Goal: Task Accomplishment & Management: Complete application form

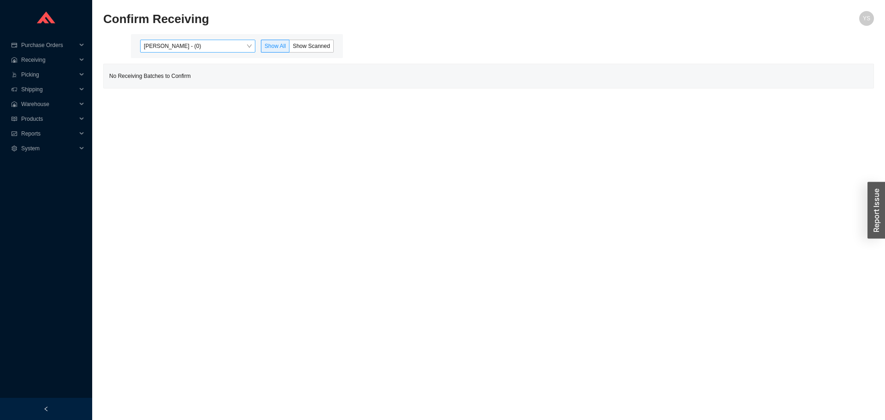
click at [186, 52] on span "[PERSON_NAME] - (0)" at bounding box center [198, 46] width 108 height 12
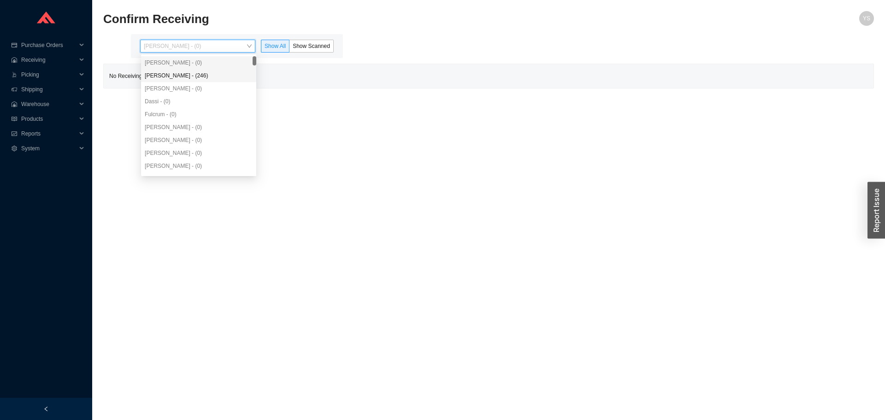
click at [185, 71] on div "[PERSON_NAME] - (246)" at bounding box center [199, 75] width 108 height 8
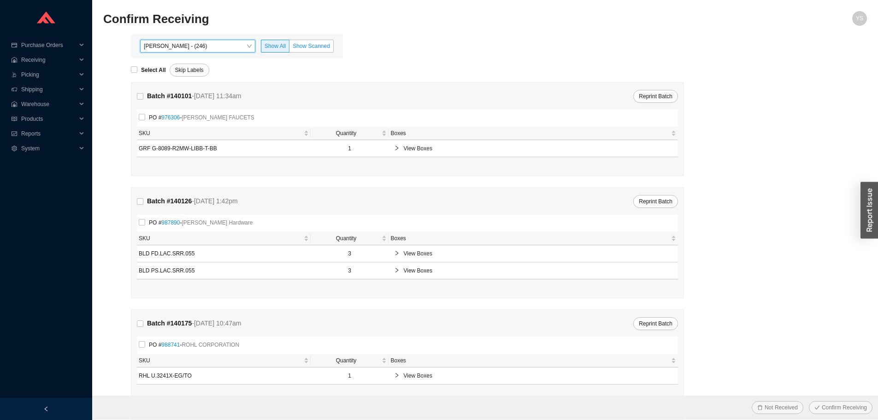
click at [304, 43] on span "Show Scanned" at bounding box center [311, 46] width 37 height 6
click at [290, 48] on input "Show Scanned" at bounding box center [290, 48] width 0 height 0
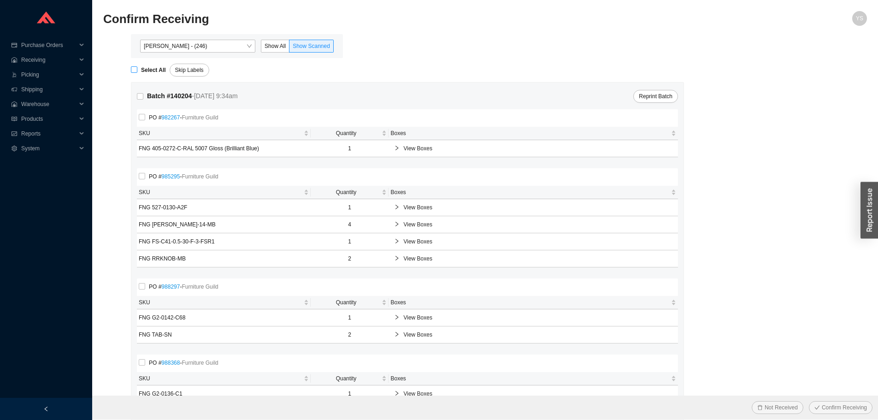
click at [153, 68] on strong "Select All" at bounding box center [153, 70] width 25 height 6
click at [137, 68] on input "Select All" at bounding box center [134, 69] width 6 height 6
checkbox input "true"
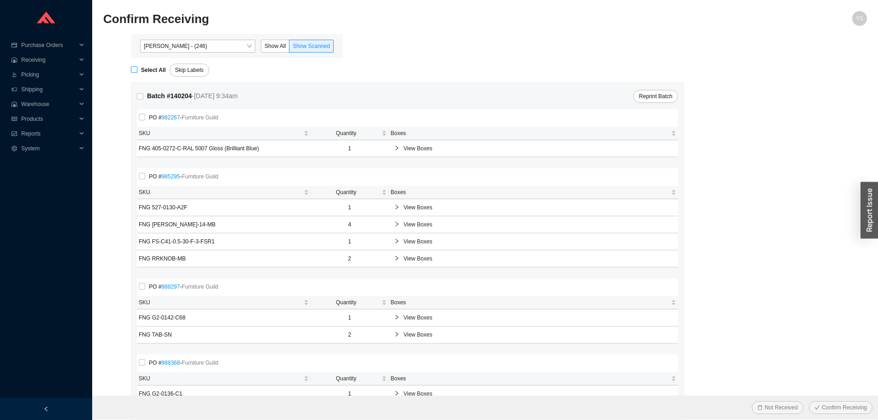
checkbox input "true"
click at [842, 403] on span "Confirm Receiving" at bounding box center [844, 407] width 45 height 9
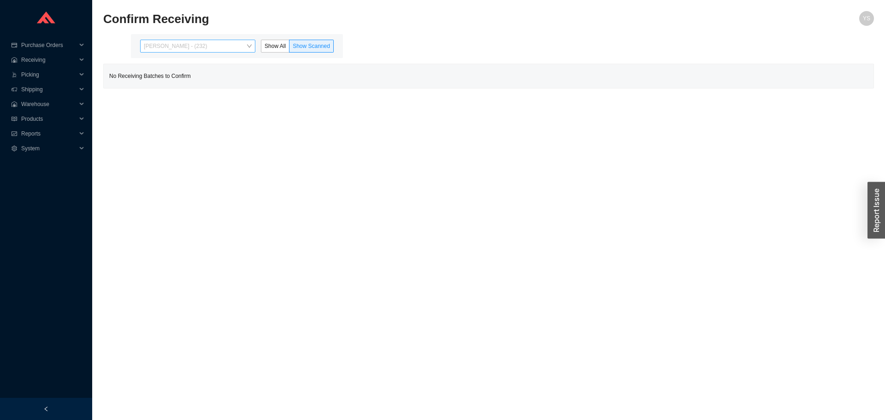
click at [226, 52] on span "Angel Negron - (232)" at bounding box center [198, 46] width 108 height 12
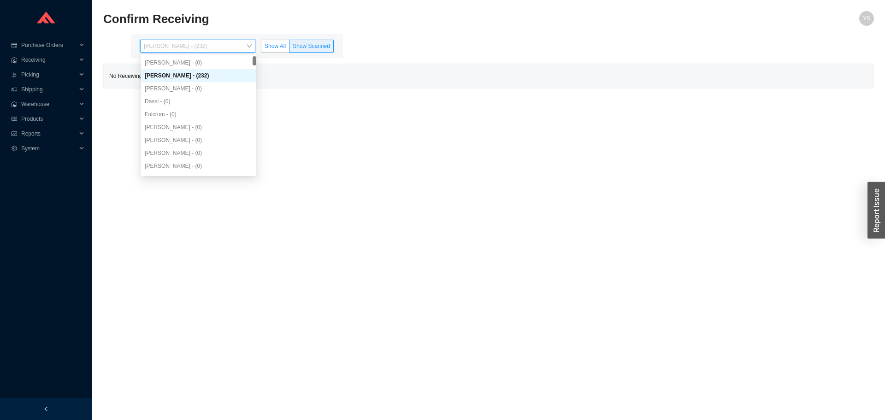
click at [269, 46] on span "Show All" at bounding box center [275, 46] width 21 height 6
click at [261, 48] on input "Show All" at bounding box center [261, 48] width 0 height 0
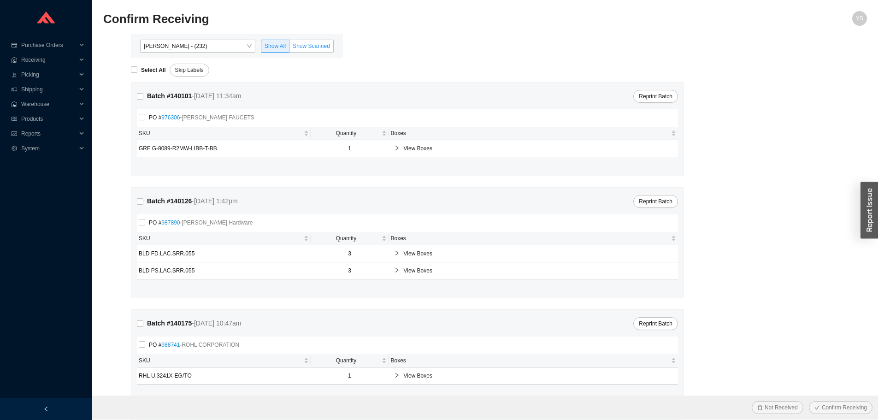
click at [322, 42] on label "Show Scanned" at bounding box center [312, 46] width 44 height 13
click at [290, 48] on input "Show Scanned" at bounding box center [290, 48] width 0 height 0
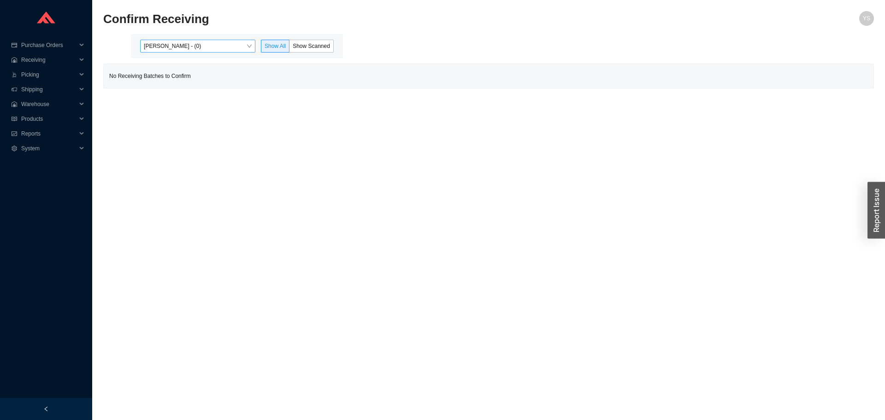
click at [174, 48] on span "[PERSON_NAME] - (0)" at bounding box center [198, 46] width 108 height 12
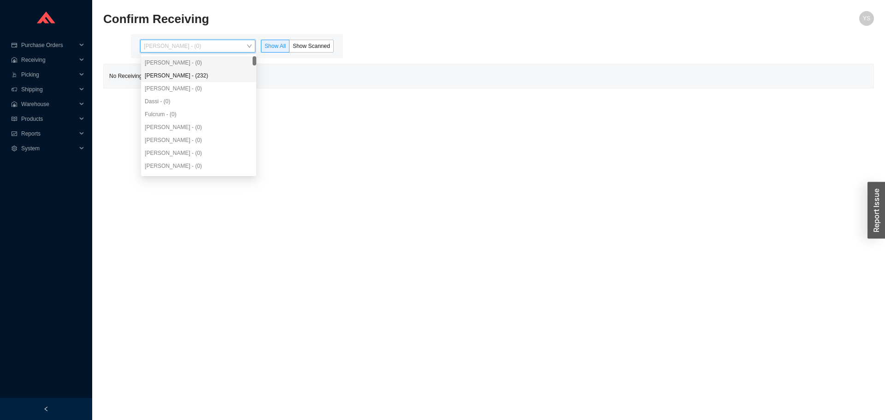
click at [170, 77] on div "[PERSON_NAME] - (232)" at bounding box center [199, 75] width 108 height 8
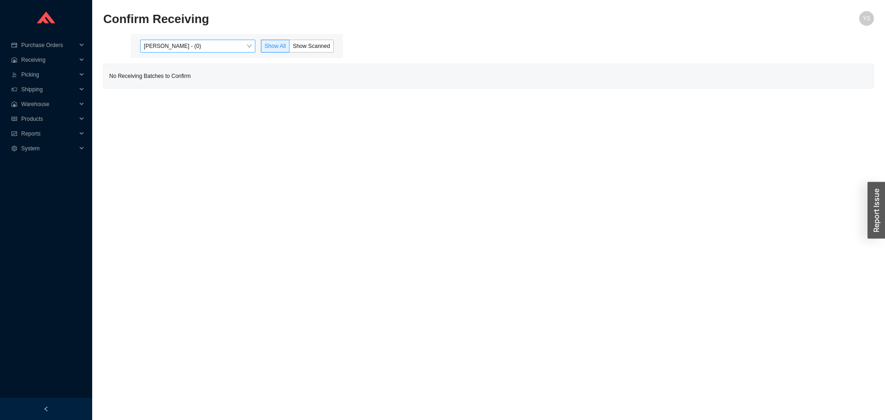
click at [173, 42] on span "[PERSON_NAME] - (0)" at bounding box center [198, 46] width 108 height 12
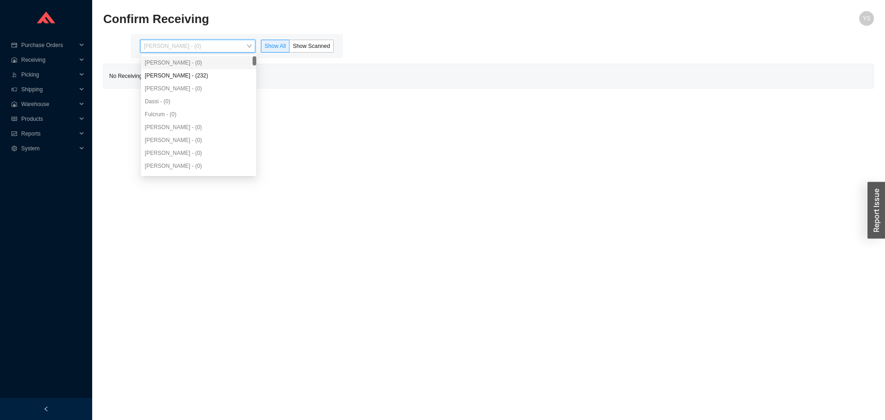
click at [182, 73] on div "[PERSON_NAME] - (232)" at bounding box center [199, 75] width 108 height 8
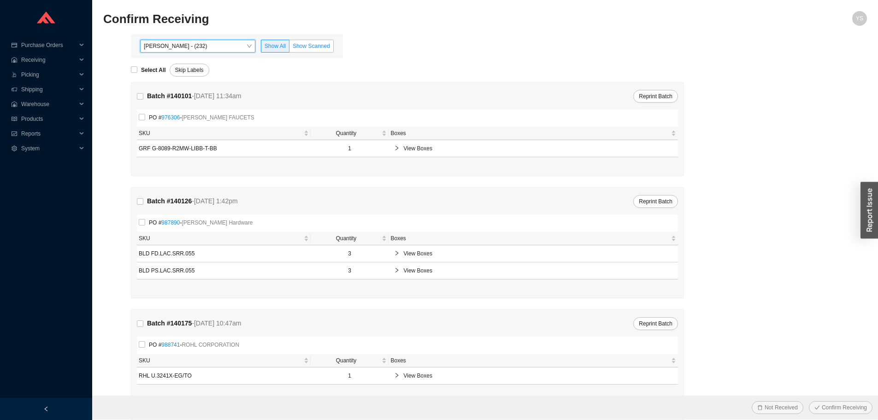
click at [318, 44] on span "Show Scanned" at bounding box center [311, 46] width 37 height 6
click at [290, 48] on input "Show Scanned" at bounding box center [290, 48] width 0 height 0
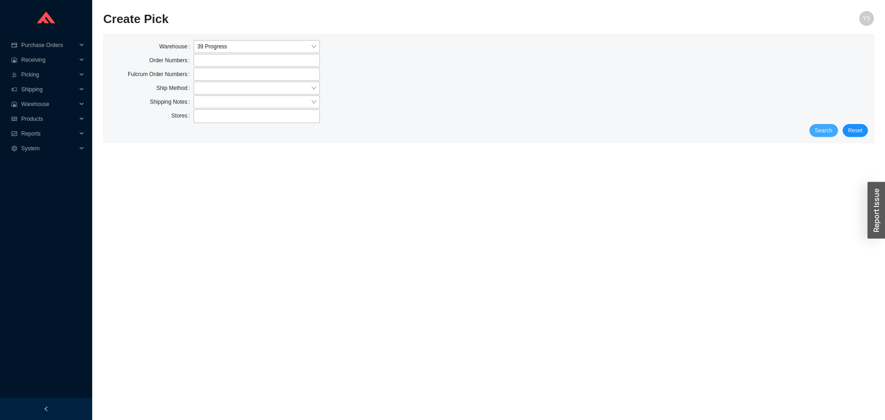
click at [823, 124] on button "Search" at bounding box center [824, 130] width 29 height 13
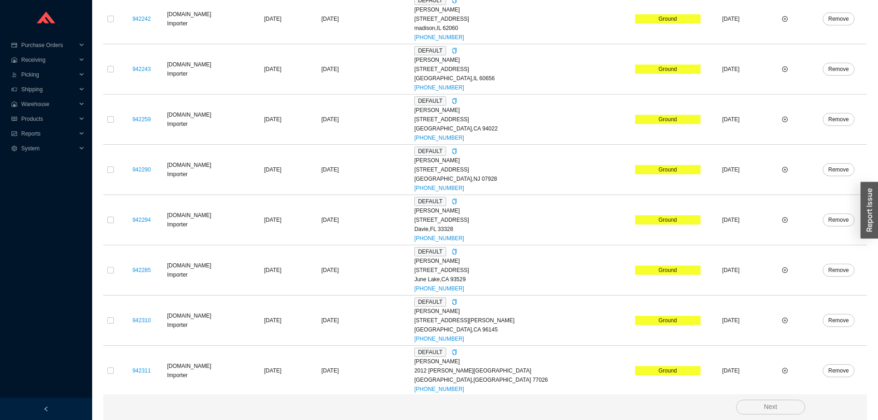
scroll to position [1147, 0]
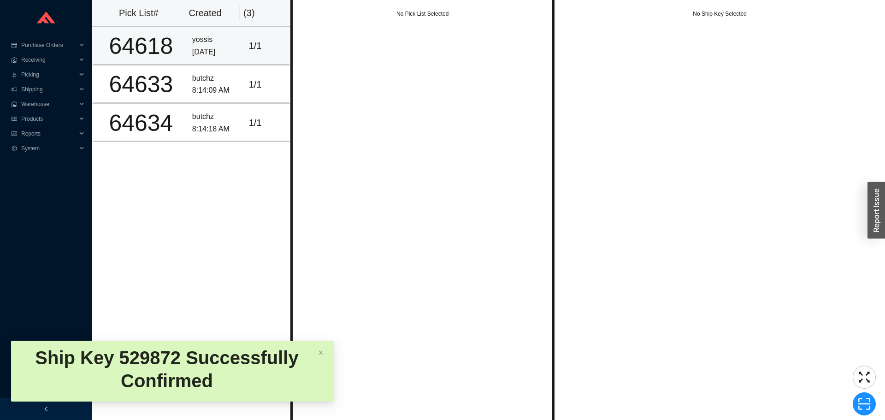
click at [260, 39] on div "1 / 1" at bounding box center [267, 45] width 36 height 15
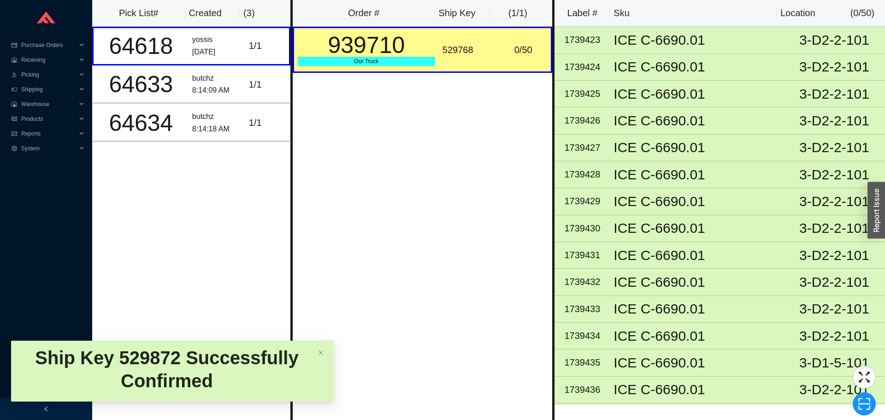
click at [443, 50] on div "529768" at bounding box center [467, 49] width 49 height 15
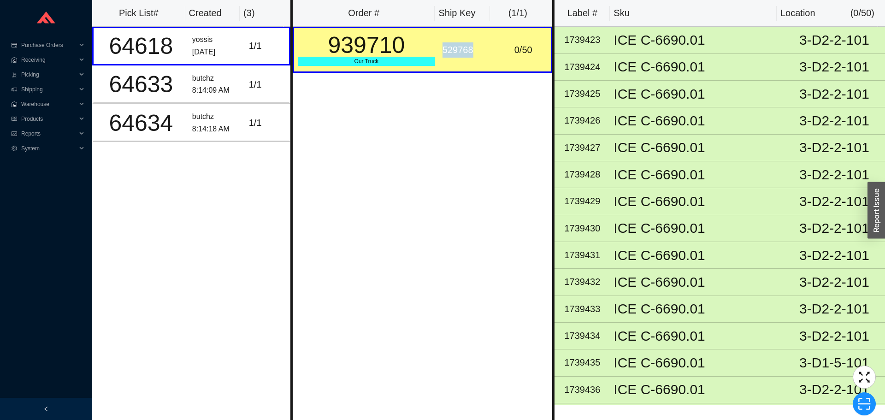
copy div "529768"
click at [865, 400] on icon "scan" at bounding box center [864, 404] width 14 height 14
type input "sk529768"
click button "Scan" at bounding box center [864, 403] width 24 height 13
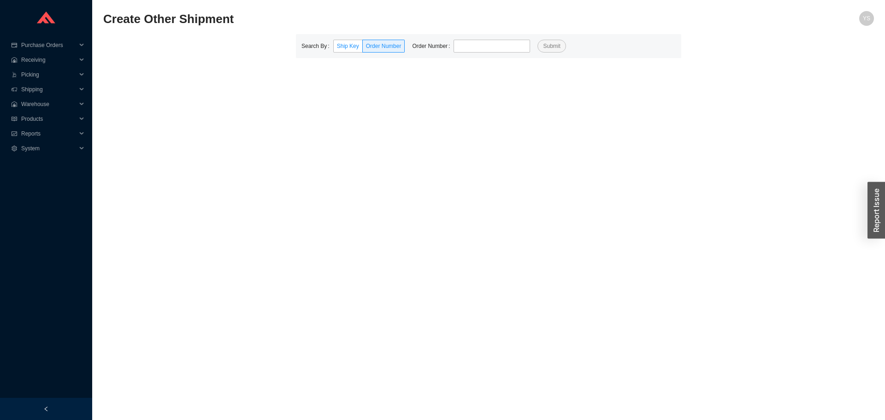
click at [347, 45] on span "Ship Key" at bounding box center [348, 46] width 22 height 6
click at [334, 48] on input "Ship Key" at bounding box center [334, 48] width 0 height 0
type input "529768"
click at [534, 45] on span "Submit" at bounding box center [538, 45] width 17 height 9
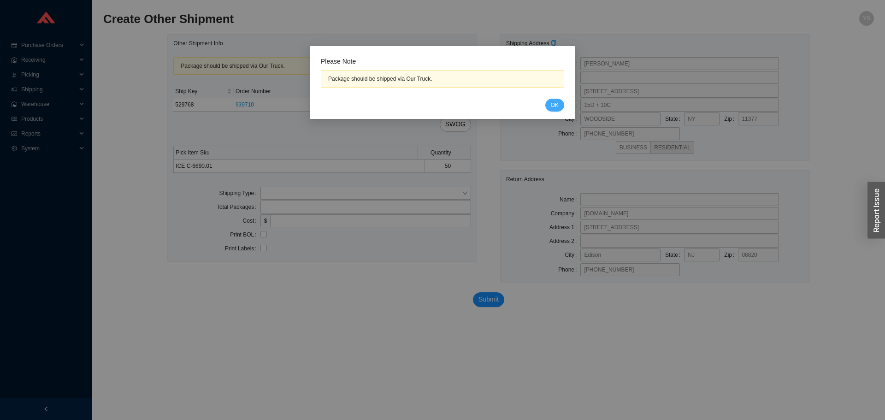
click at [547, 104] on button "OK" at bounding box center [554, 105] width 19 height 13
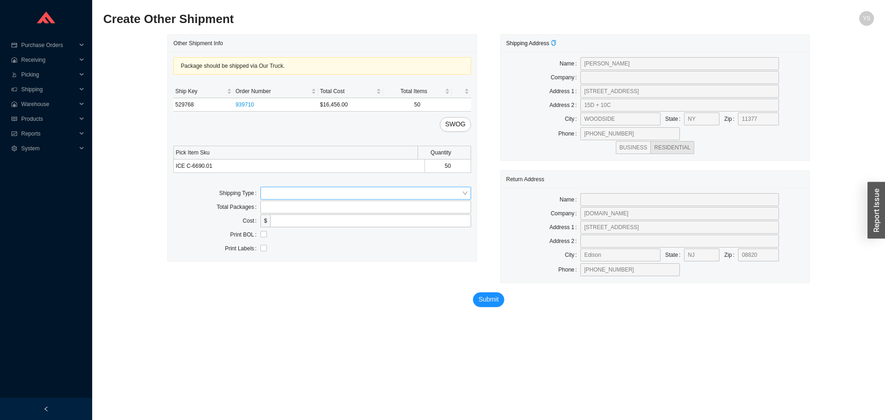
click at [282, 191] on input "search" at bounding box center [363, 193] width 198 height 12
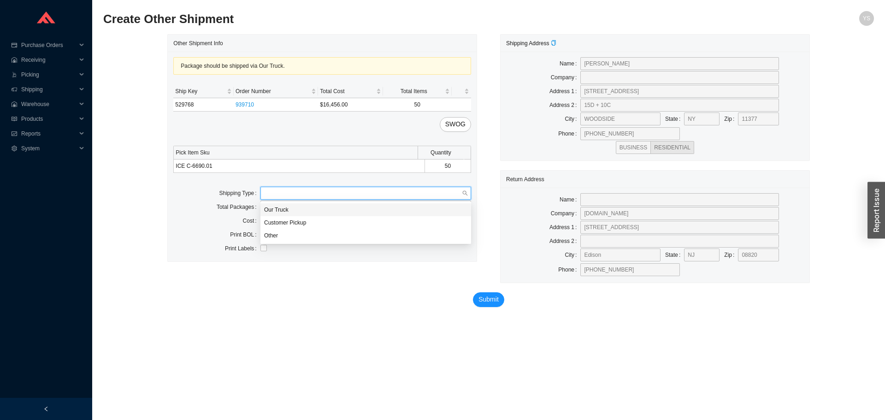
click at [290, 216] on div "Customer Pickup" at bounding box center [365, 222] width 211 height 13
click at [287, 195] on span "Customer Pickup" at bounding box center [365, 193] width 203 height 12
click at [290, 212] on div "Our Truck" at bounding box center [365, 210] width 203 height 8
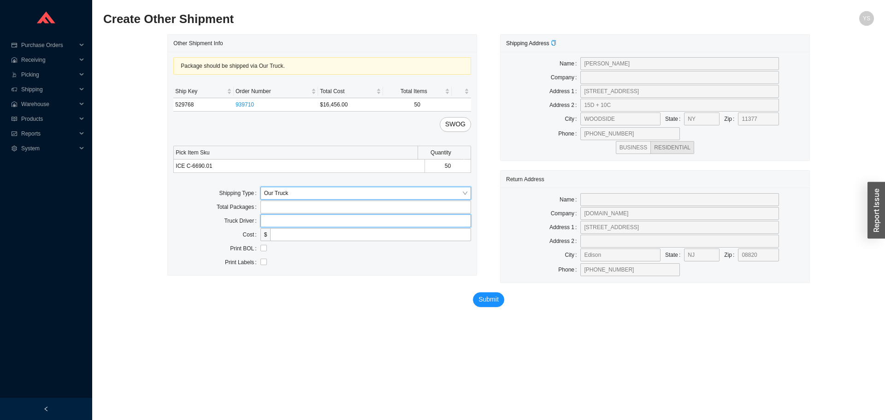
click at [290, 225] on input "text" at bounding box center [365, 220] width 211 height 13
type input "bz"
click at [481, 297] on span "Submit" at bounding box center [489, 299] width 20 height 11
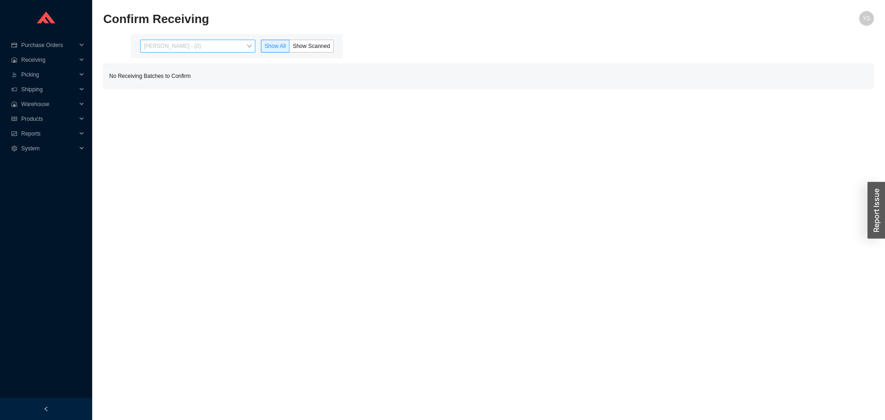
click at [182, 47] on span "[PERSON_NAME] - (0)" at bounding box center [198, 46] width 108 height 12
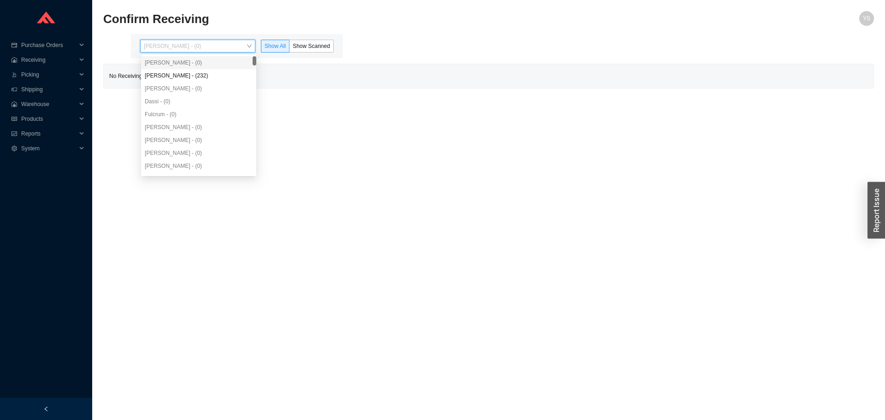
click at [182, 68] on div "[PERSON_NAME] - (0)" at bounding box center [198, 62] width 115 height 13
click at [183, 72] on div "[PERSON_NAME] - (232)" at bounding box center [199, 75] width 108 height 8
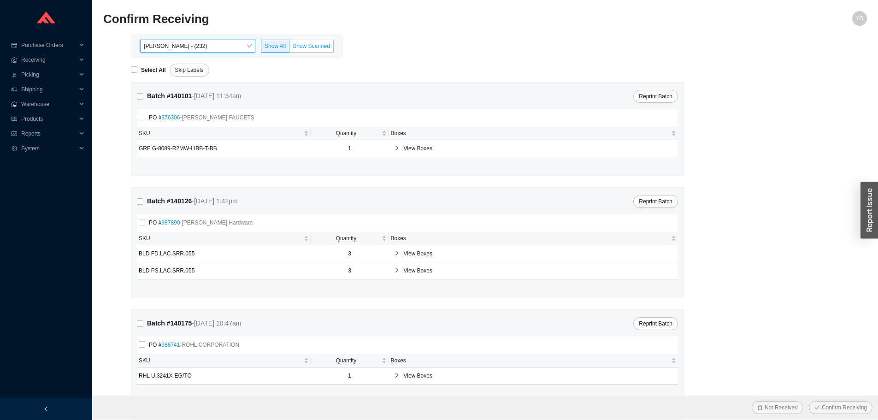
click at [303, 44] on span "Show Scanned" at bounding box center [311, 46] width 37 height 6
click at [290, 48] on input "Show Scanned" at bounding box center [290, 48] width 0 height 0
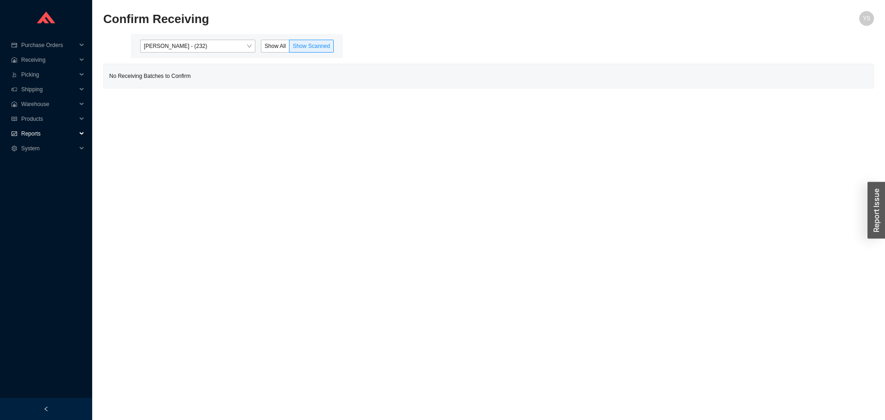
click at [47, 134] on span "Reports" at bounding box center [48, 133] width 55 height 15
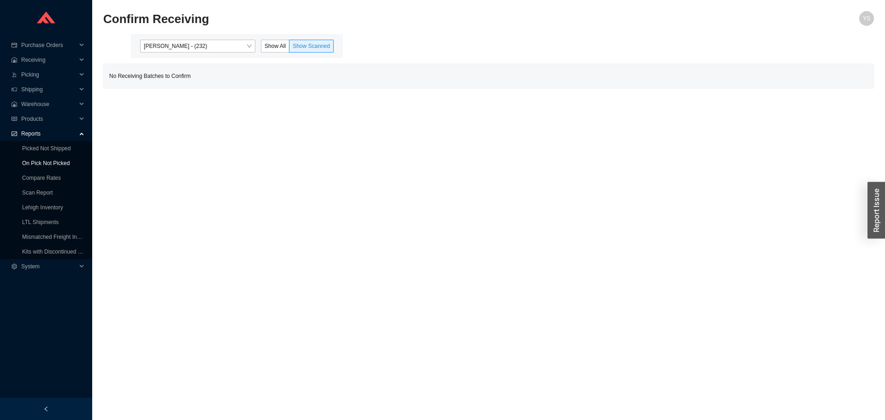
click at [42, 160] on link "On Pick Not Picked" at bounding box center [45, 163] width 47 height 6
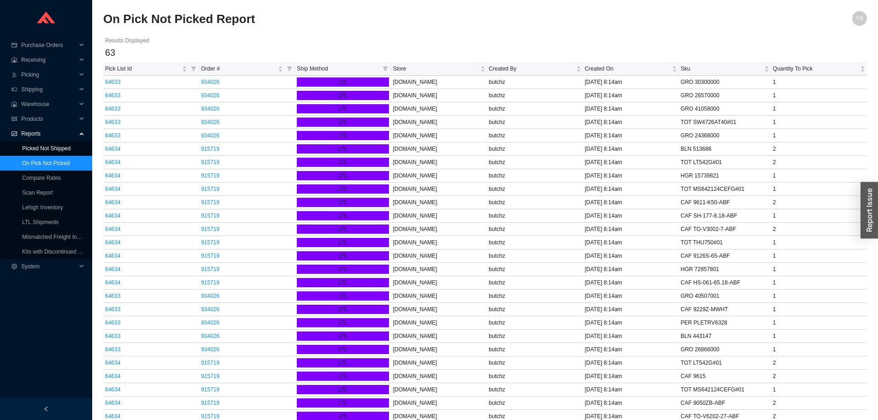
click at [64, 145] on link "Picked Not Shipped" at bounding box center [46, 148] width 48 height 6
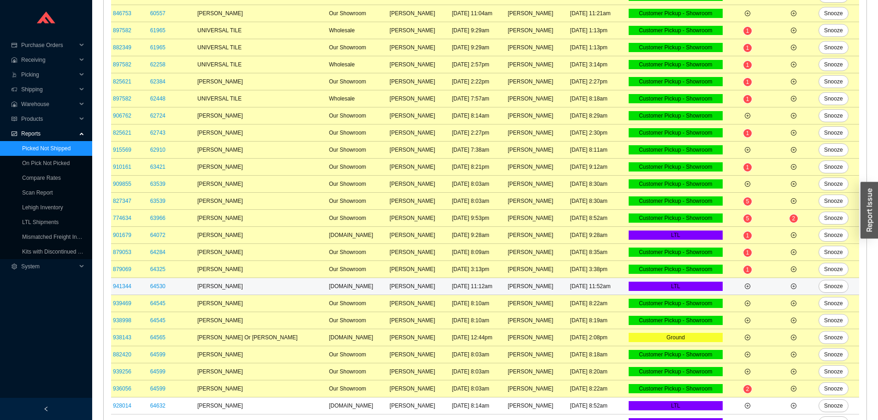
scroll to position [319, 0]
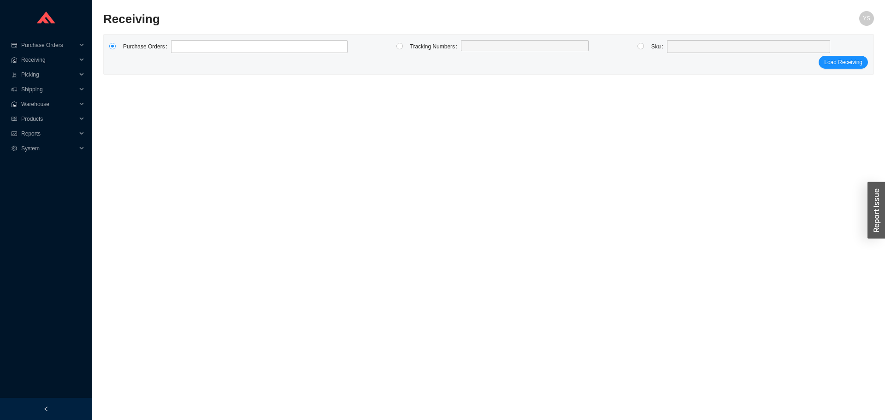
click at [647, 47] on label at bounding box center [645, 46] width 14 height 13
click at [644, 47] on input "radio" at bounding box center [641, 46] width 6 height 6
radio input "true"
click at [680, 48] on span at bounding box center [749, 47] width 156 height 12
type input "700652"
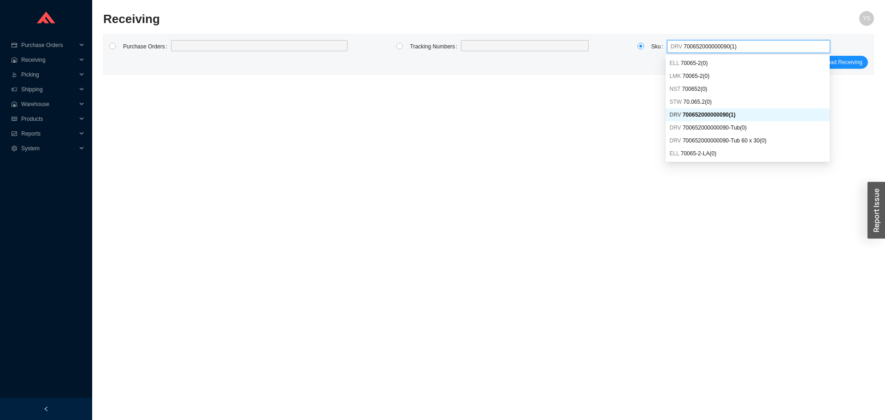
click at [709, 114] on span "700652000000090 ( 1 )" at bounding box center [709, 115] width 53 height 6
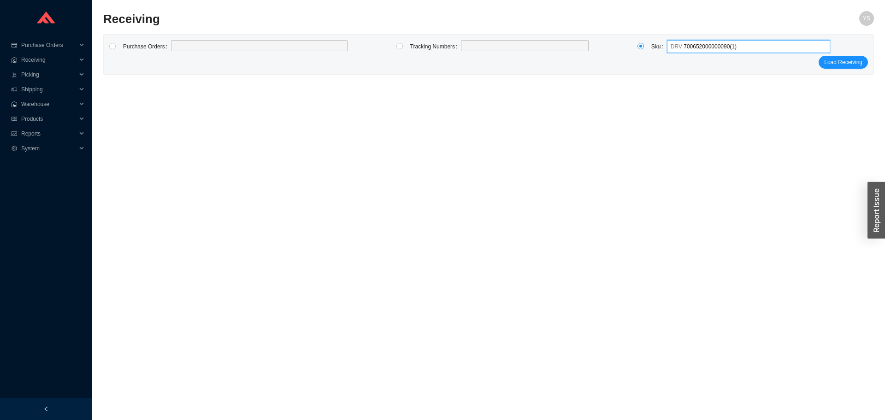
click at [855, 53] on form "Purchase Orders Tracking Numbers Sku DRV 700652000000090 DRV 700652000000090 ( …" at bounding box center [488, 54] width 759 height 29
click at [851, 61] on span "Load Receiving" at bounding box center [843, 62] width 38 height 9
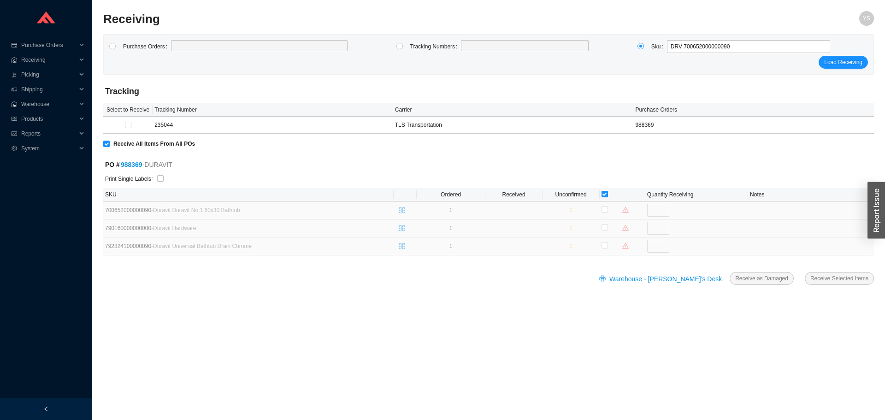
click at [141, 163] on link "988369" at bounding box center [132, 164] width 22 height 7
drag, startPoint x: 696, startPoint y: 46, endPoint x: 708, endPoint y: 47, distance: 11.6
click at [708, 47] on span "DRV 700652000000090" at bounding box center [749, 47] width 156 height 12
type input "700653"
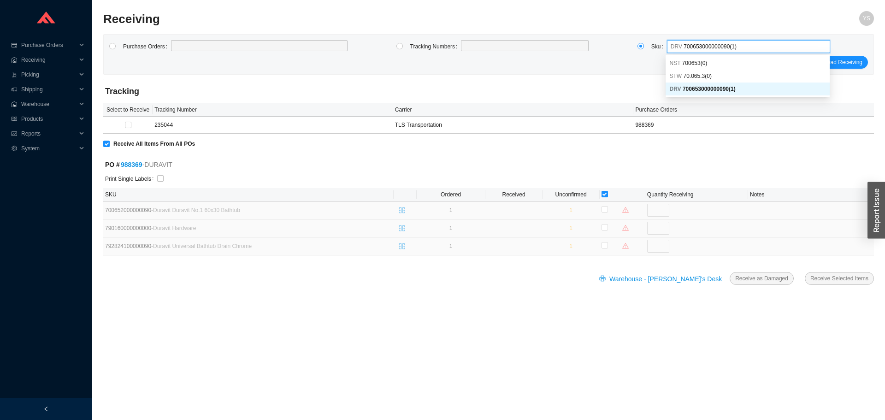
click at [698, 86] on span "700653000000090 ( 1 )" at bounding box center [709, 89] width 53 height 6
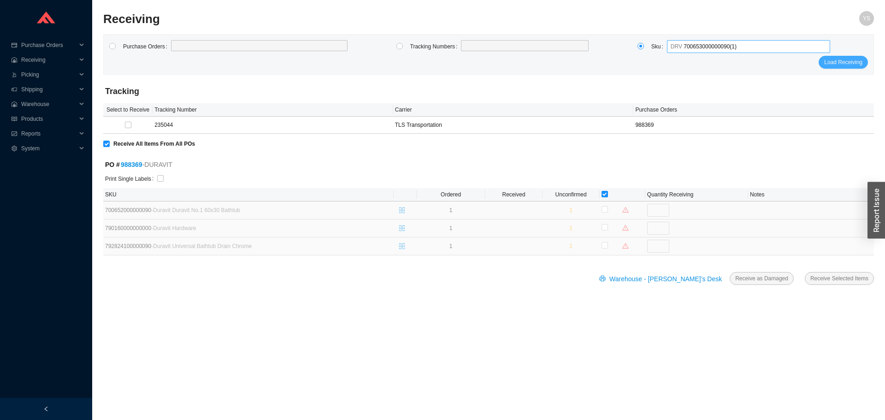
click at [837, 63] on span "Load Receiving" at bounding box center [843, 62] width 38 height 9
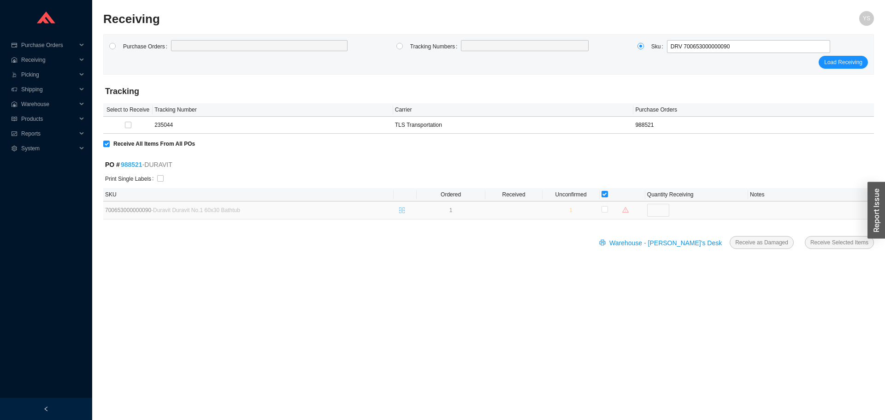
click at [131, 166] on link "988521" at bounding box center [132, 164] width 22 height 7
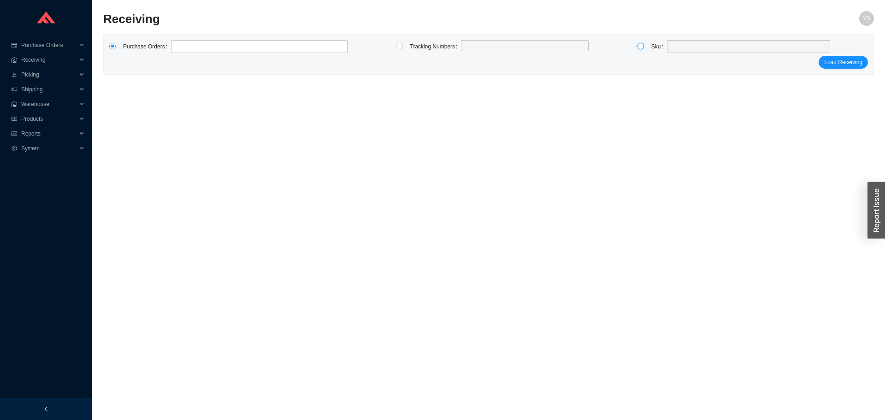
drag, startPoint x: 638, startPoint y: 44, endPoint x: 657, endPoint y: 50, distance: 19.3
click at [639, 45] on input "radio" at bounding box center [641, 46] width 6 height 6
radio input "true"
click at [698, 53] on div "Sku" at bounding box center [740, 47] width 179 height 14
click at [693, 42] on span at bounding box center [749, 47] width 156 height 12
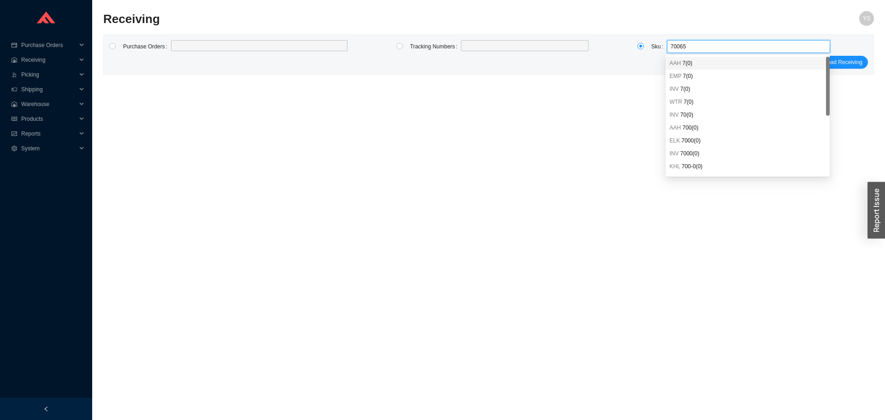
type input "700654"
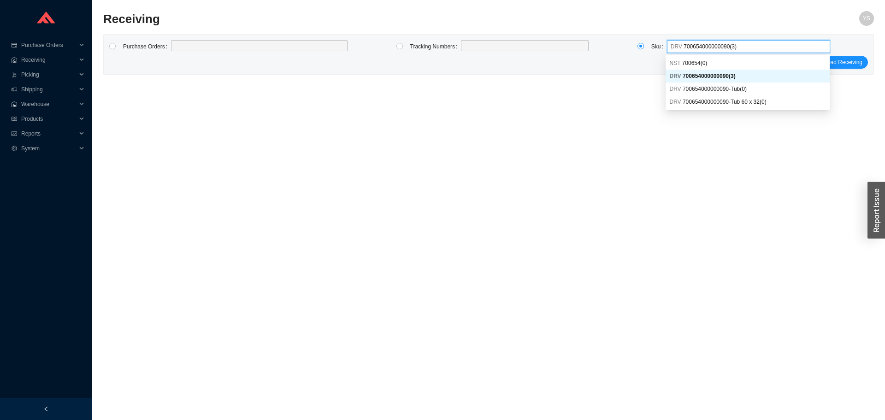
click at [710, 76] on span "700654000000090 ( 3 )" at bounding box center [709, 76] width 53 height 6
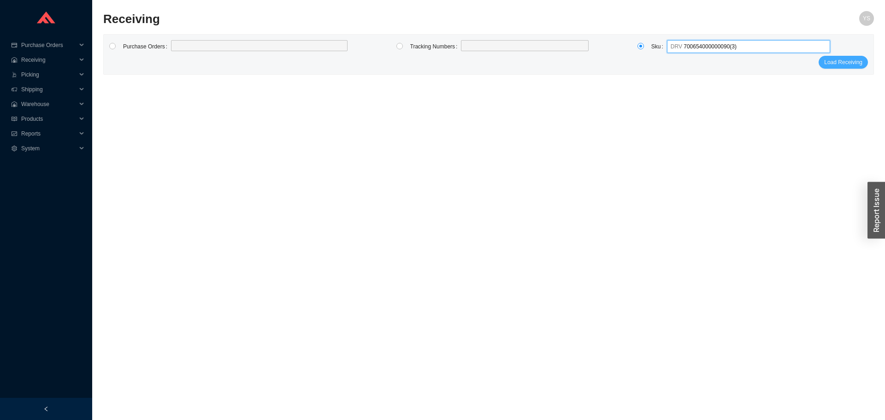
click at [851, 60] on span "Load Receiving" at bounding box center [843, 62] width 38 height 9
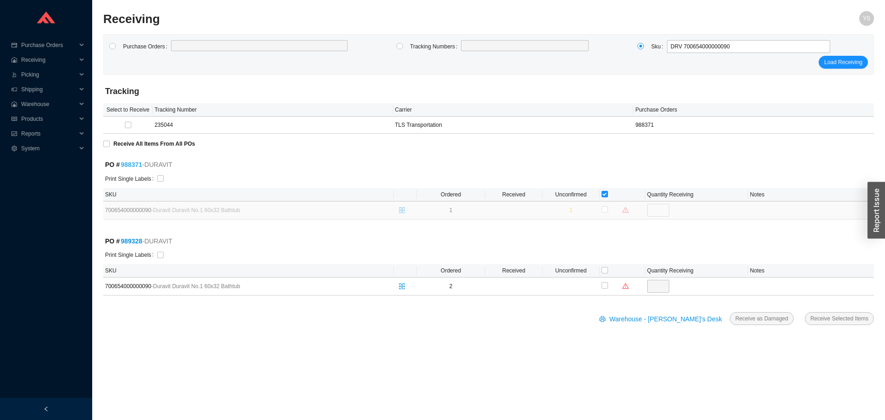
click at [134, 162] on link "988371" at bounding box center [132, 164] width 22 height 7
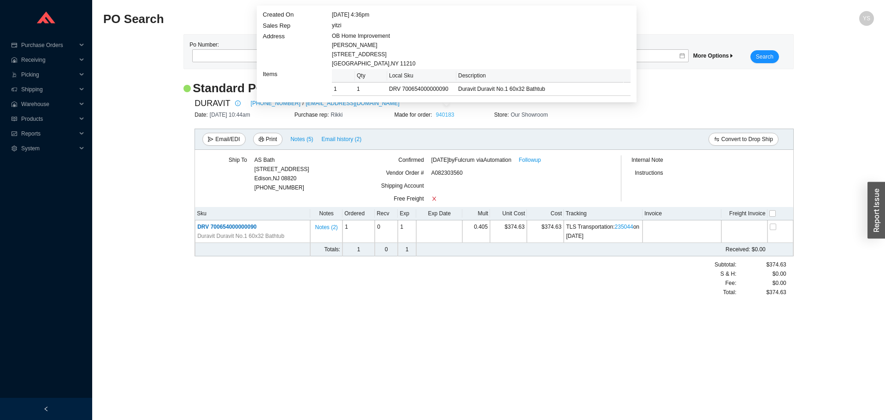
click at [450, 115] on link "940183" at bounding box center [445, 115] width 18 height 6
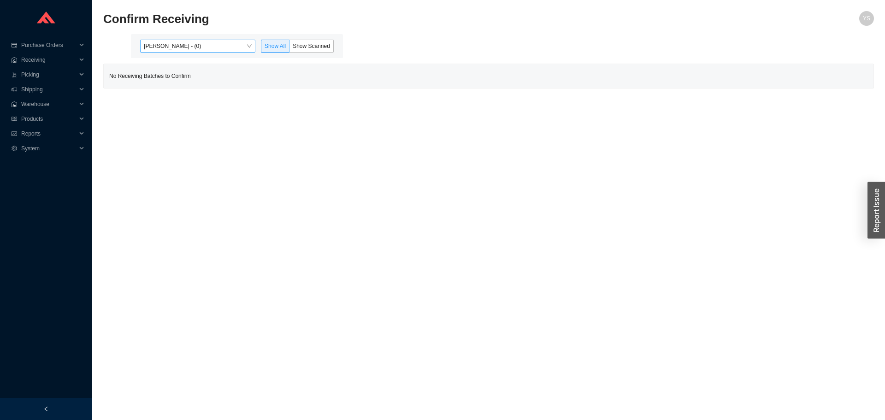
click at [220, 47] on span "Yossi Siff - (0)" at bounding box center [198, 46] width 108 height 12
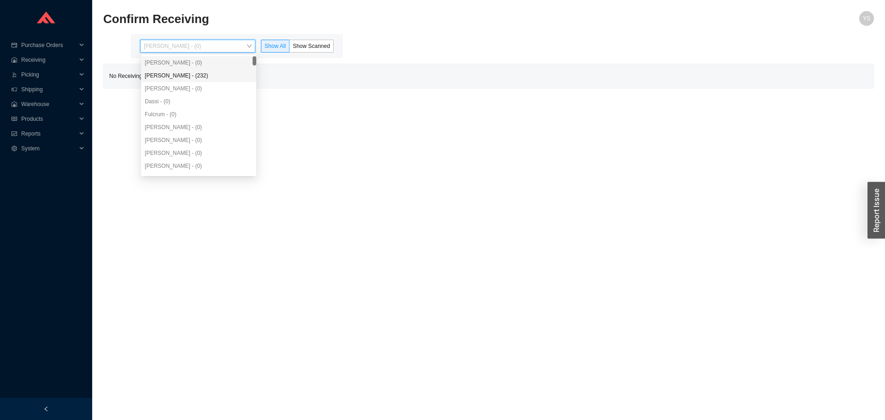
click at [201, 79] on div "Angel Negron - (232)" at bounding box center [199, 75] width 108 height 8
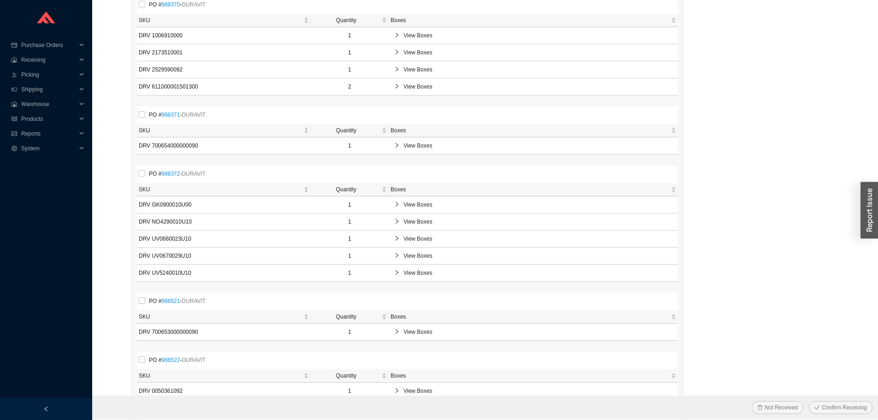
scroll to position [922, 0]
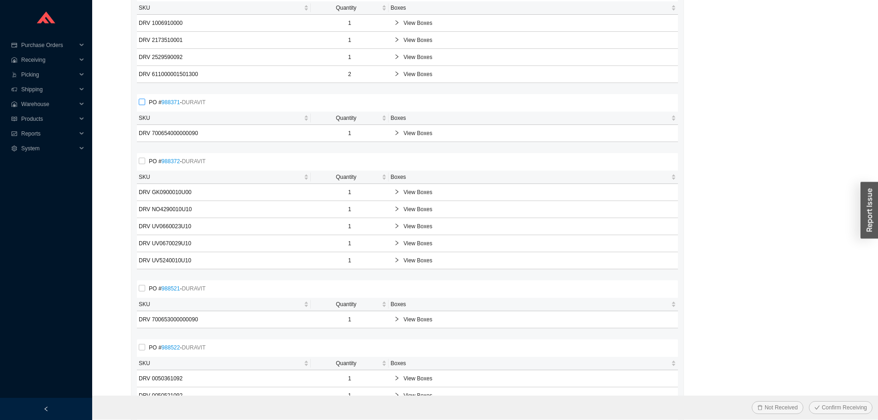
click at [146, 100] on span "PO # 988371 - DURAVIT" at bounding box center [177, 102] width 64 height 9
click at [145, 100] on input "PO # 988371 - DURAVIT" at bounding box center [142, 102] width 6 height 6
checkbox input "true"
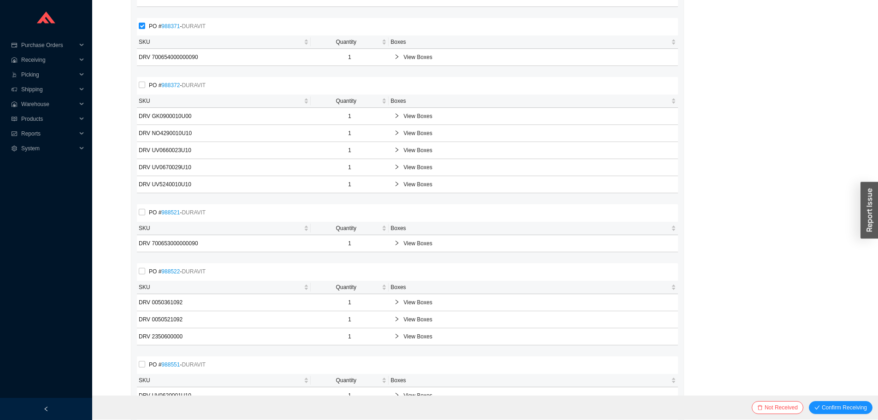
scroll to position [1014, 0]
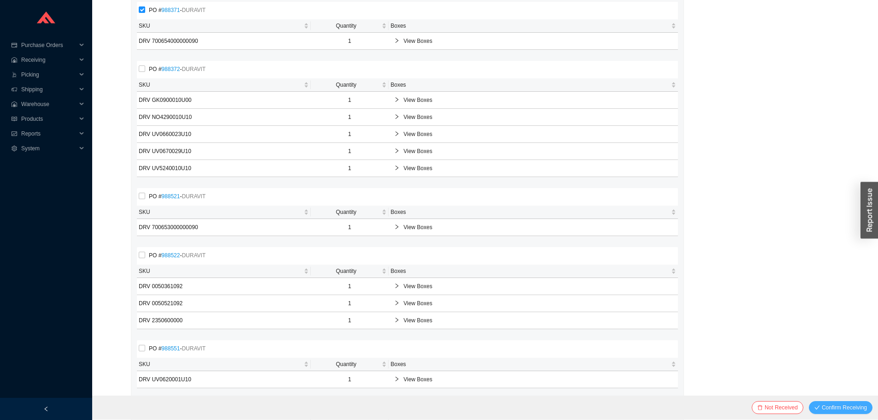
drag, startPoint x: 828, startPoint y: 411, endPoint x: 780, endPoint y: 196, distance: 220.8
click at [828, 408] on span "Confirm Receiving" at bounding box center [844, 407] width 45 height 9
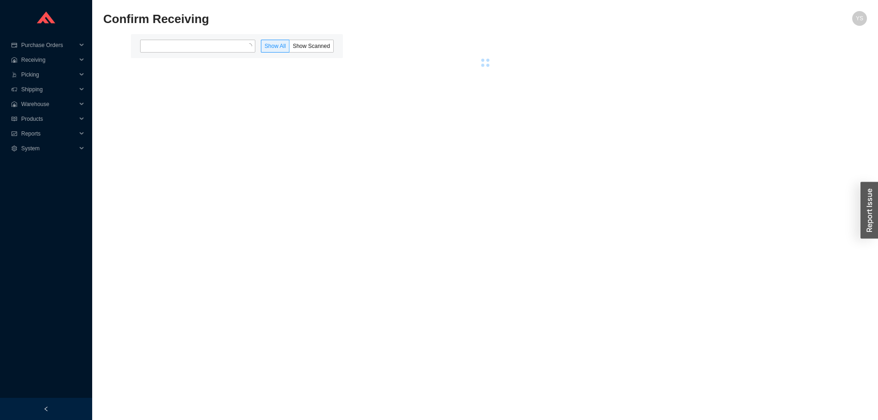
scroll to position [0, 0]
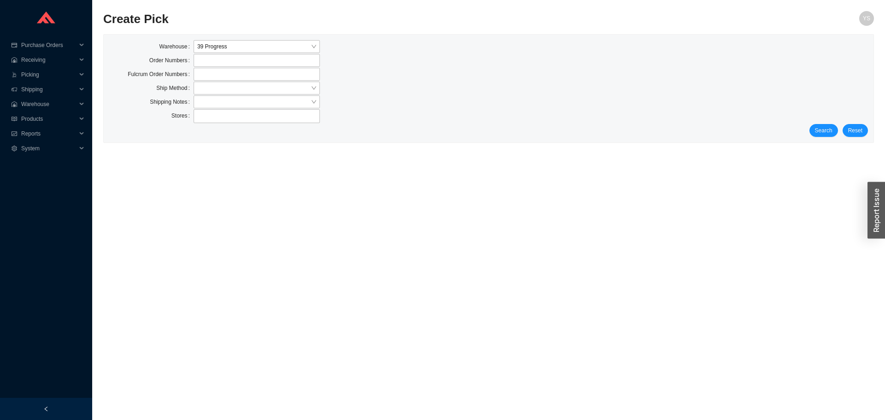
click at [851, 139] on div "Warehouse 39 Progress Order Numbers Fulcrum Order Numbers Ship Method Shipping …" at bounding box center [489, 89] width 770 height 108
click at [835, 138] on div "Warehouse 39 Progress Order Numbers Fulcrum Order Numbers Ship Method Shipping …" at bounding box center [489, 89] width 770 height 108
click at [824, 134] on span "Search" at bounding box center [824, 130] width 18 height 9
click at [812, 133] on button "Search" at bounding box center [824, 130] width 29 height 13
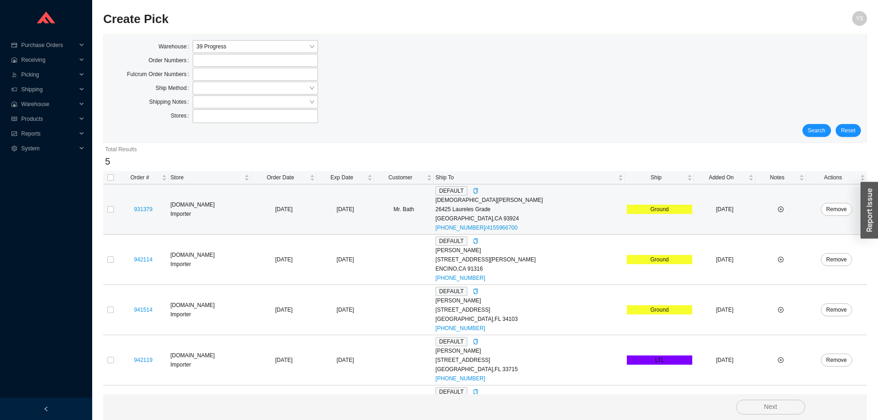
scroll to position [41, 0]
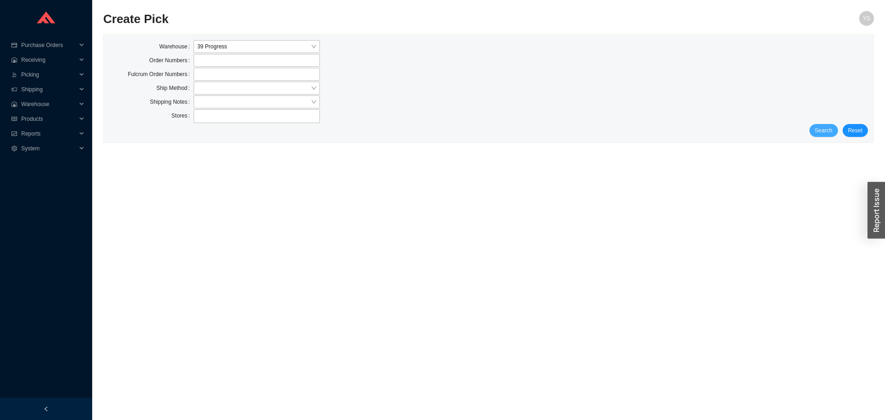
click at [812, 132] on div "Search Reset" at bounding box center [488, 130] width 759 height 13
click at [813, 132] on button "Search" at bounding box center [824, 130] width 29 height 13
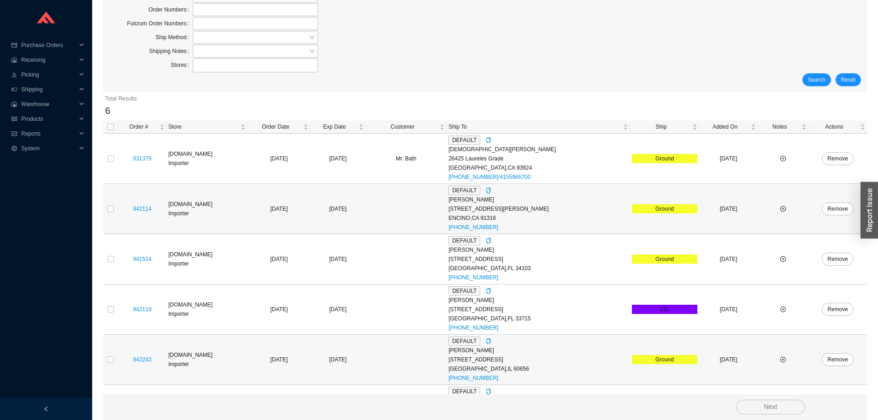
scroll to position [92, 0]
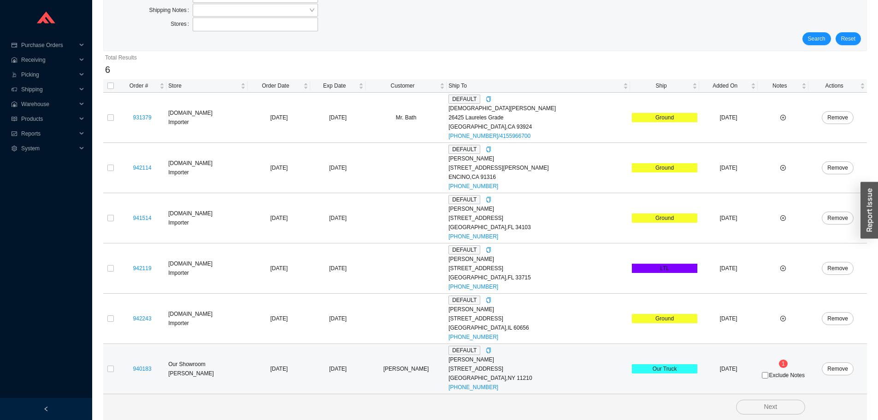
click at [104, 368] on td at bounding box center [110, 369] width 15 height 50
click at [105, 368] on td at bounding box center [110, 369] width 15 height 50
click at [111, 367] on input "checkbox" at bounding box center [110, 369] width 6 height 6
checkbox input "true"
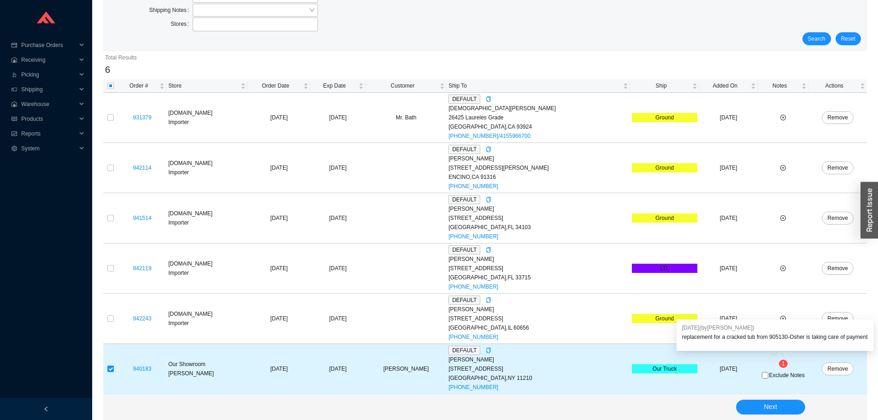
click at [767, 384] on td "1 Exclude Notes" at bounding box center [783, 369] width 51 height 50
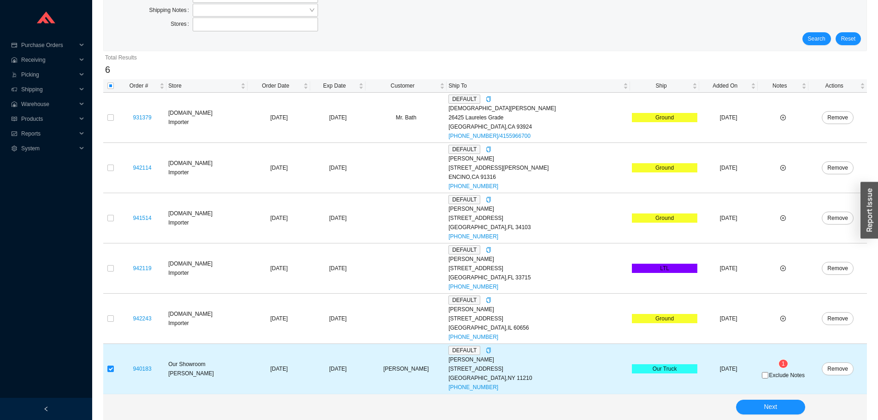
click at [769, 378] on span "Exclude Notes" at bounding box center [786, 375] width 35 height 6
click at [766, 378] on input "Exclude Notes" at bounding box center [765, 375] width 6 height 6
checkbox input "true"
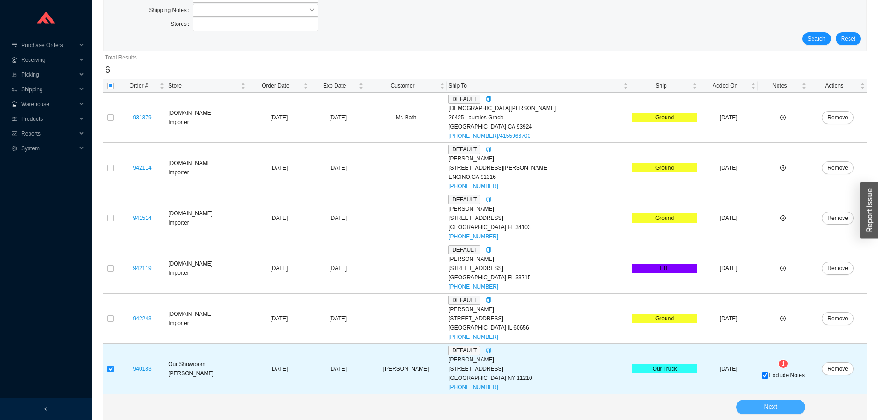
click at [757, 406] on button "Next" at bounding box center [770, 407] width 69 height 15
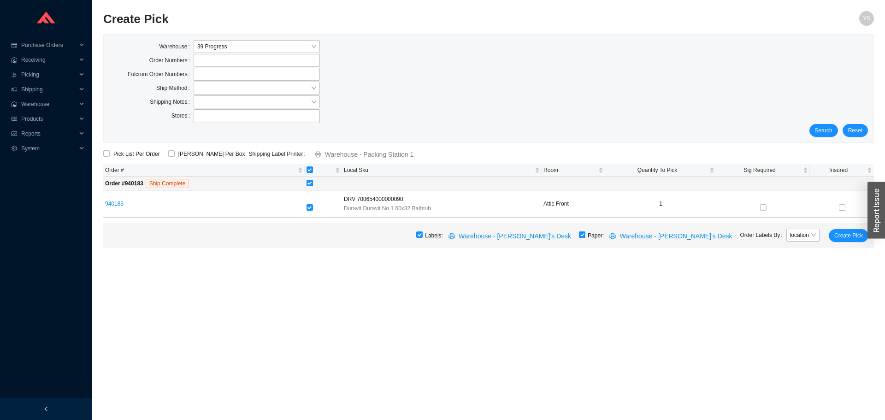
click at [585, 237] on input "checkbox" at bounding box center [582, 234] width 6 height 6
checkbox input "false"
click at [867, 238] on button "Create Pick" at bounding box center [849, 235] width 40 height 13
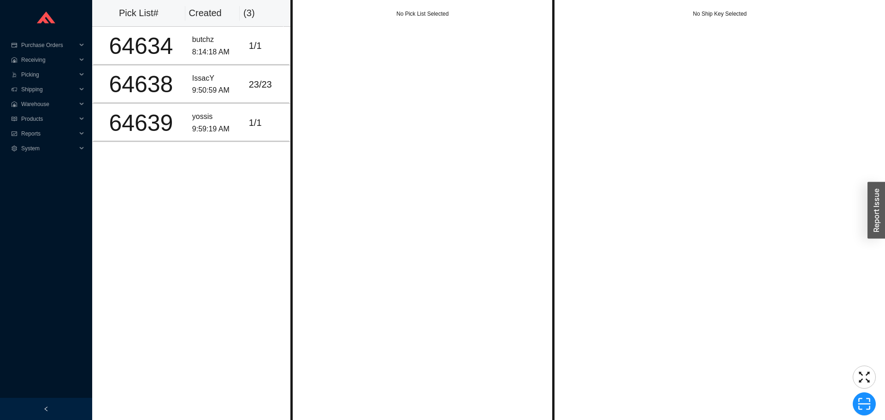
click at [365, 80] on div "No Pick List Selected" at bounding box center [422, 210] width 264 height 420
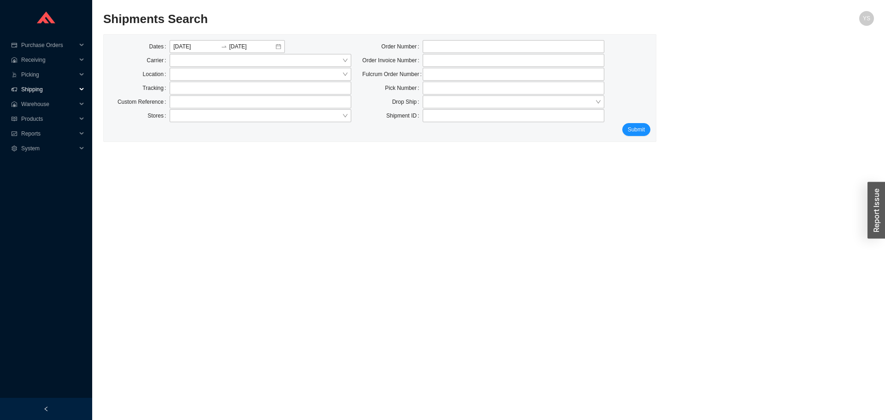
click at [25, 90] on span "Shipping" at bounding box center [48, 89] width 55 height 15
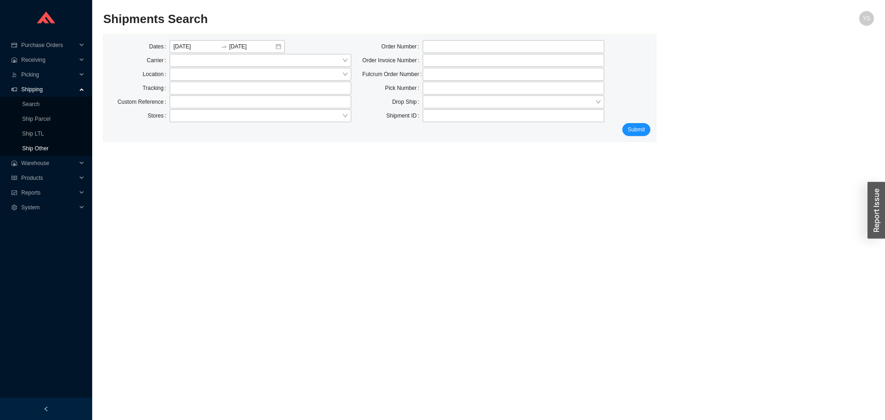
drag, startPoint x: 36, startPoint y: 148, endPoint x: 120, endPoint y: 145, distance: 83.9
click at [36, 148] on link "Ship Other" at bounding box center [35, 148] width 26 height 6
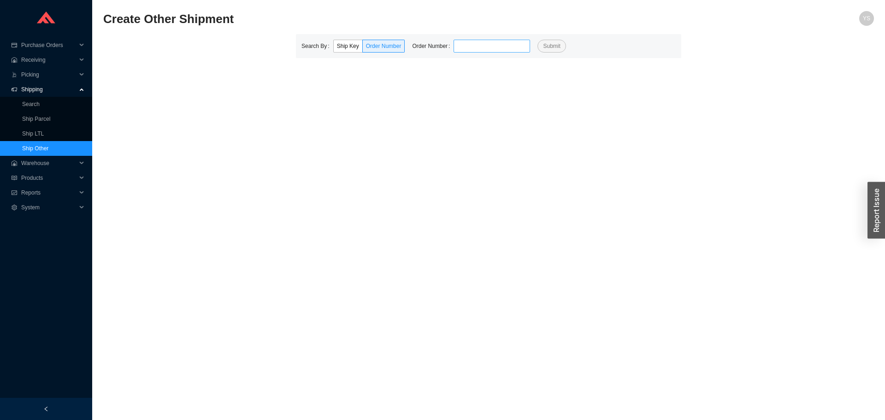
click at [470, 46] on input "tel" at bounding box center [492, 46] width 77 height 13
click at [538, 40] on button "Submit" at bounding box center [552, 46] width 28 height 13
type input "940183"
click at [538, 40] on button "Submit" at bounding box center [552, 46] width 28 height 13
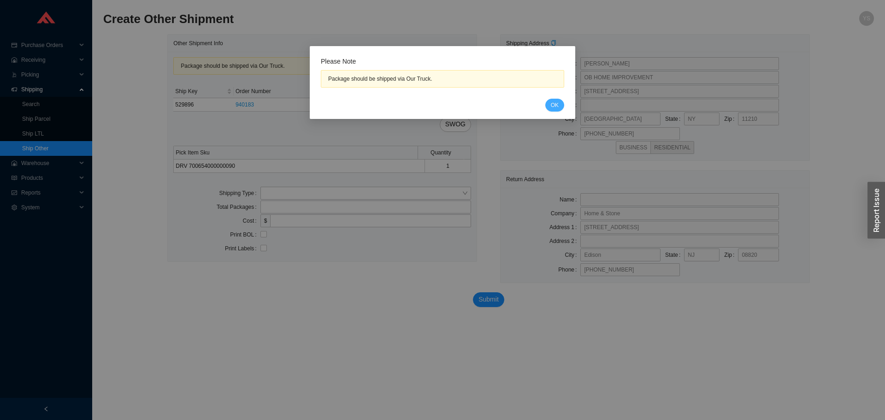
click at [551, 103] on span "OK" at bounding box center [555, 105] width 8 height 9
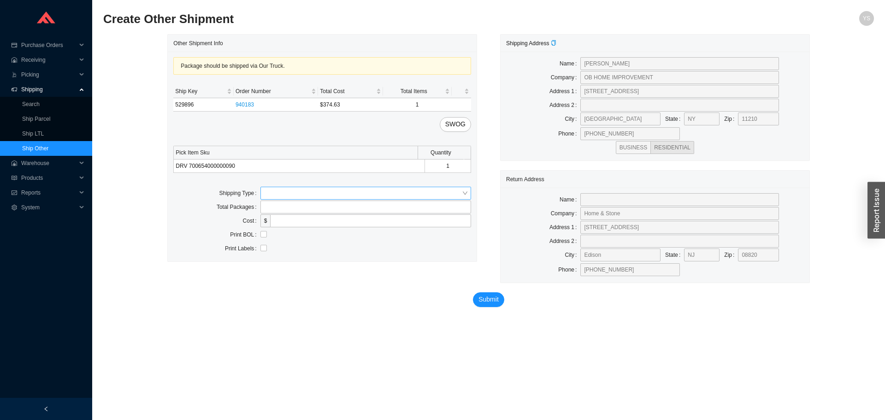
click at [301, 192] on input "search" at bounding box center [363, 193] width 198 height 12
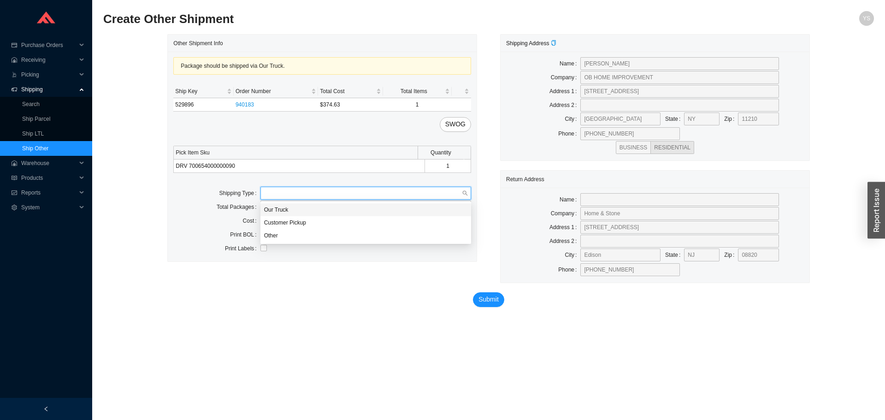
click at [294, 206] on div "Our Truck" at bounding box center [365, 210] width 203 height 8
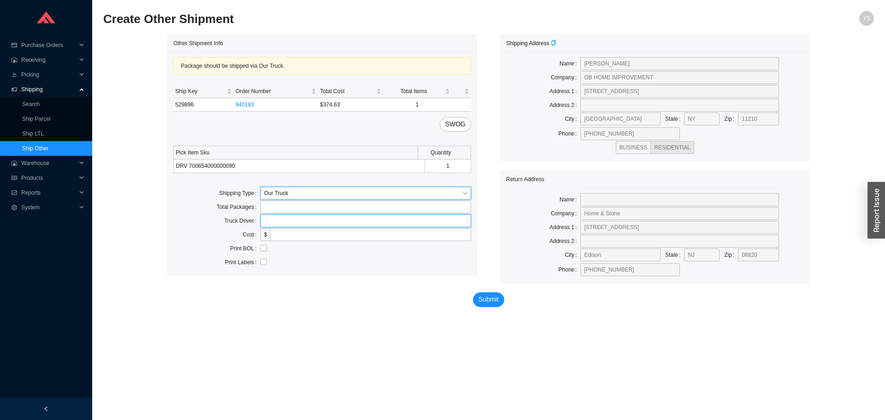
click at [299, 217] on input "text" at bounding box center [365, 220] width 211 height 13
click at [299, 217] on input "curri" at bounding box center [365, 220] width 211 height 13
click at [288, 223] on input "curri" at bounding box center [365, 220] width 211 height 13
type input "bz"
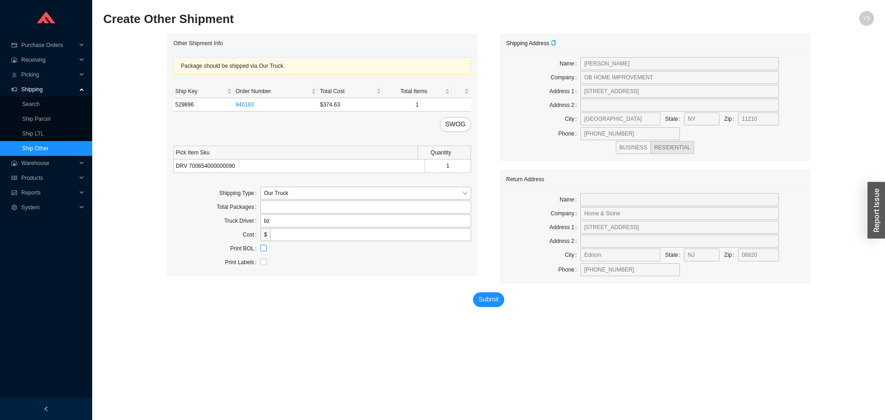
click at [263, 250] on input "checkbox" at bounding box center [263, 248] width 6 height 6
checkbox input "true"
click at [487, 299] on span "Submit" at bounding box center [489, 299] width 20 height 11
